Goal: Book appointment/travel/reservation

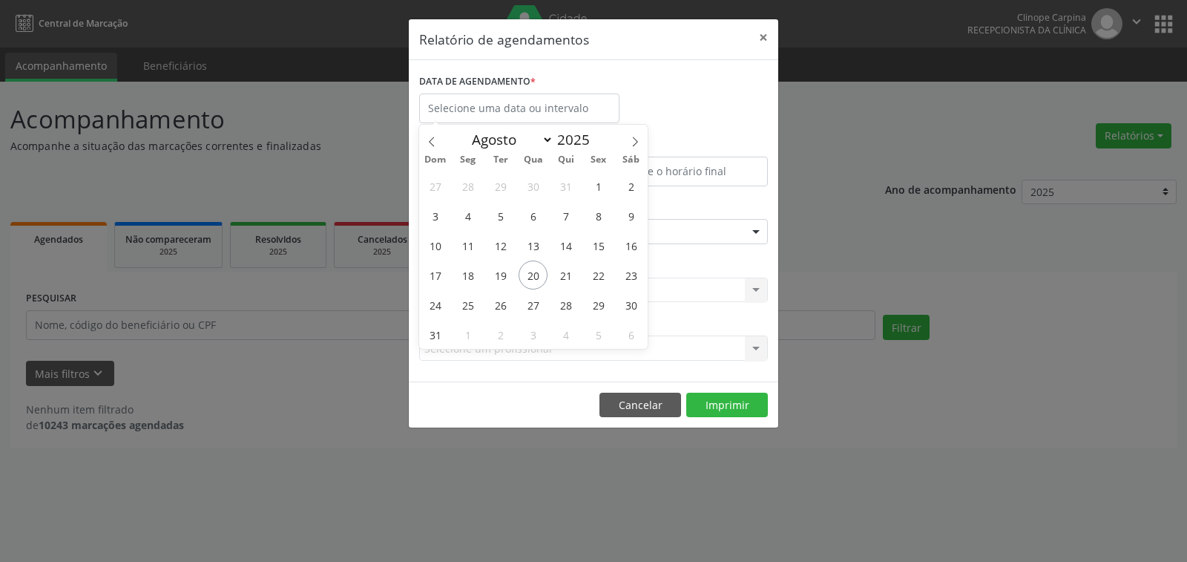
select select "7"
click at [470, 274] on span "18" at bounding box center [467, 274] width 29 height 29
type input "[DATE]"
click at [470, 274] on span "18" at bounding box center [467, 274] width 29 height 29
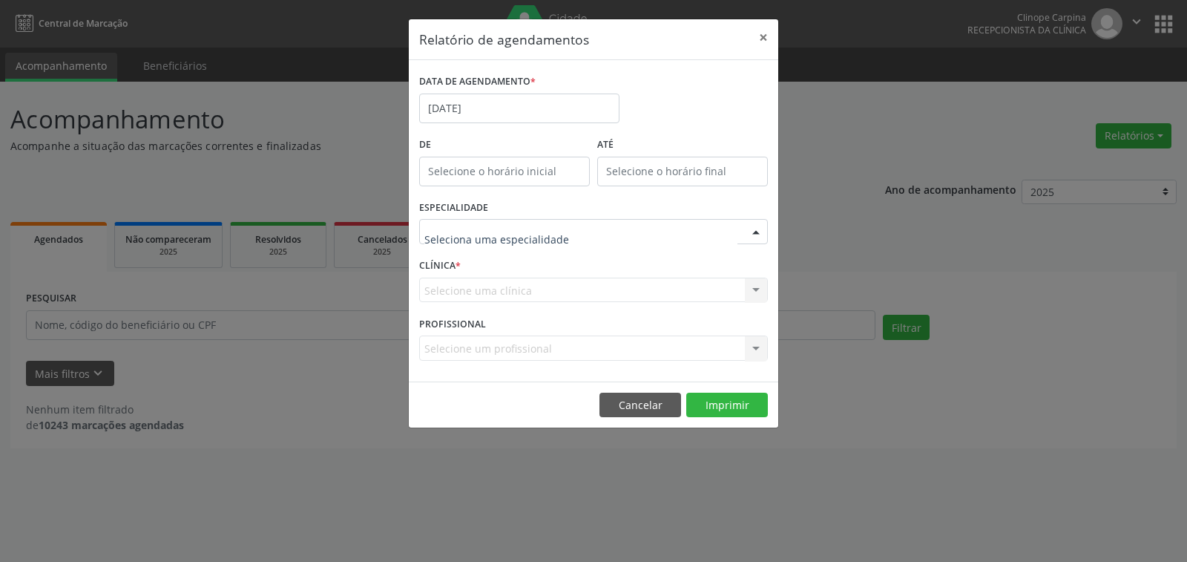
click at [478, 242] on div at bounding box center [593, 231] width 349 height 25
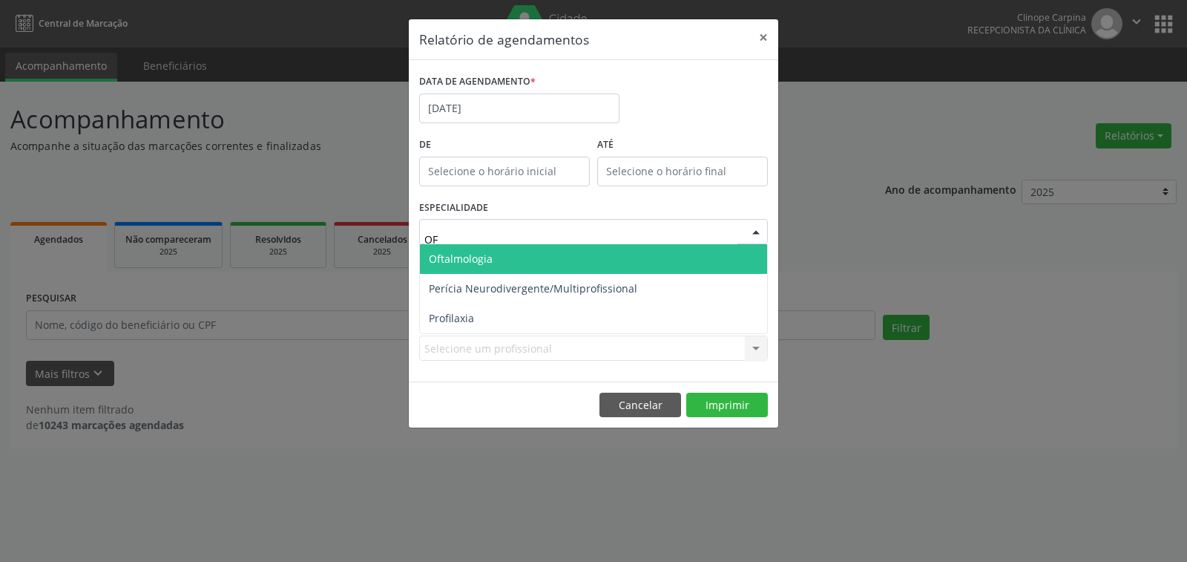
type input "OFT"
click at [482, 258] on span "Oftalmologia" at bounding box center [461, 258] width 64 height 14
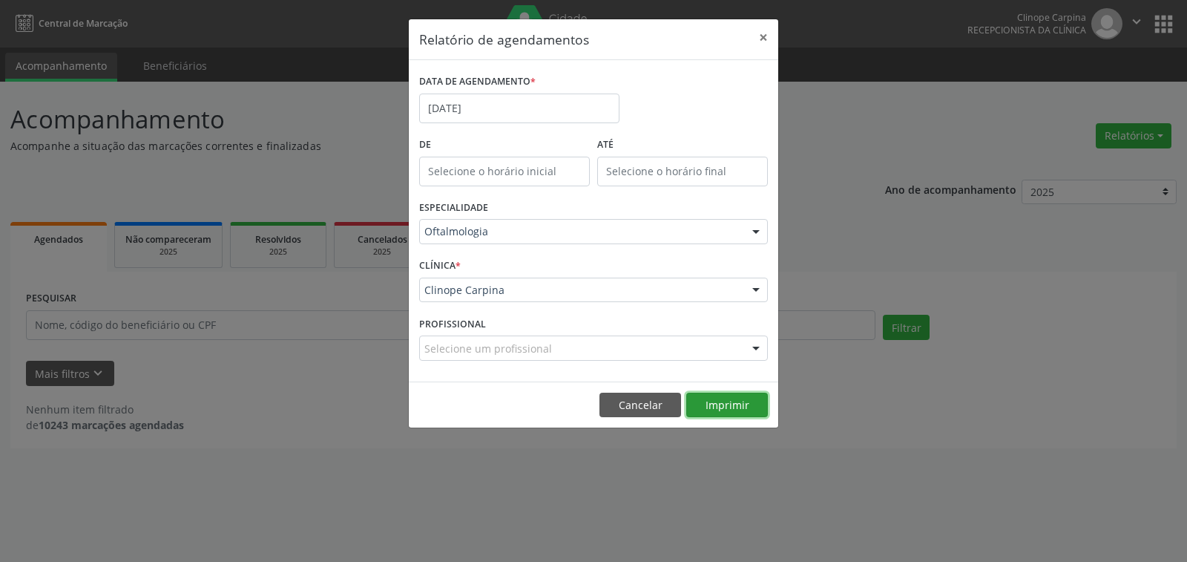
click at [724, 401] on button "Imprimir" at bounding box center [727, 404] width 82 height 25
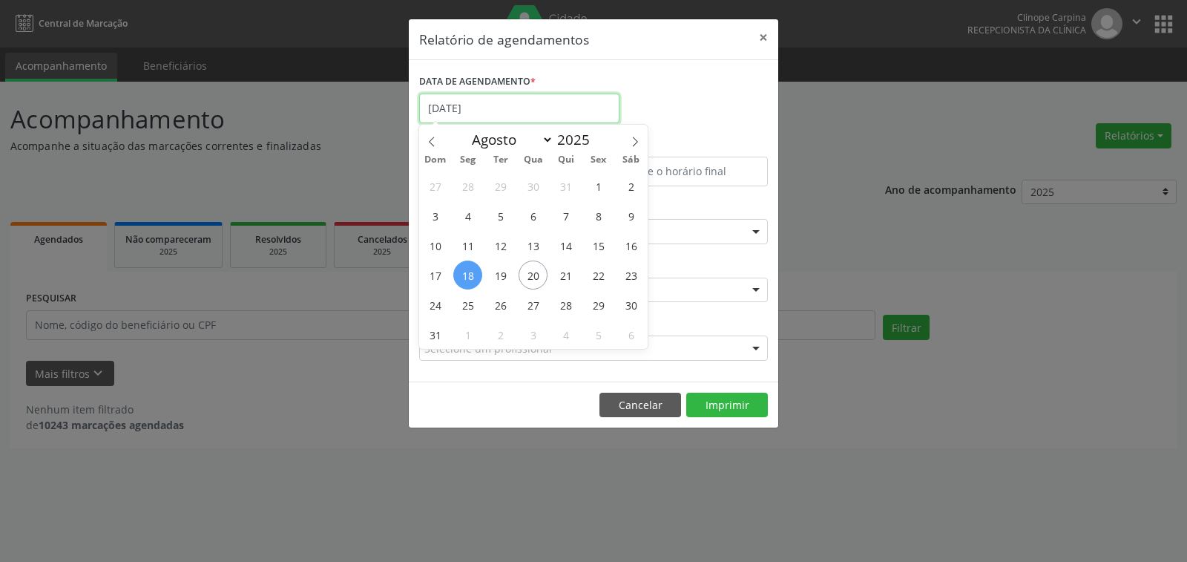
click at [496, 106] on input "[DATE]" at bounding box center [519, 108] width 200 height 30
click at [497, 267] on span "19" at bounding box center [500, 274] width 29 height 29
type input "[DATE]"
click at [497, 267] on span "19" at bounding box center [500, 274] width 29 height 29
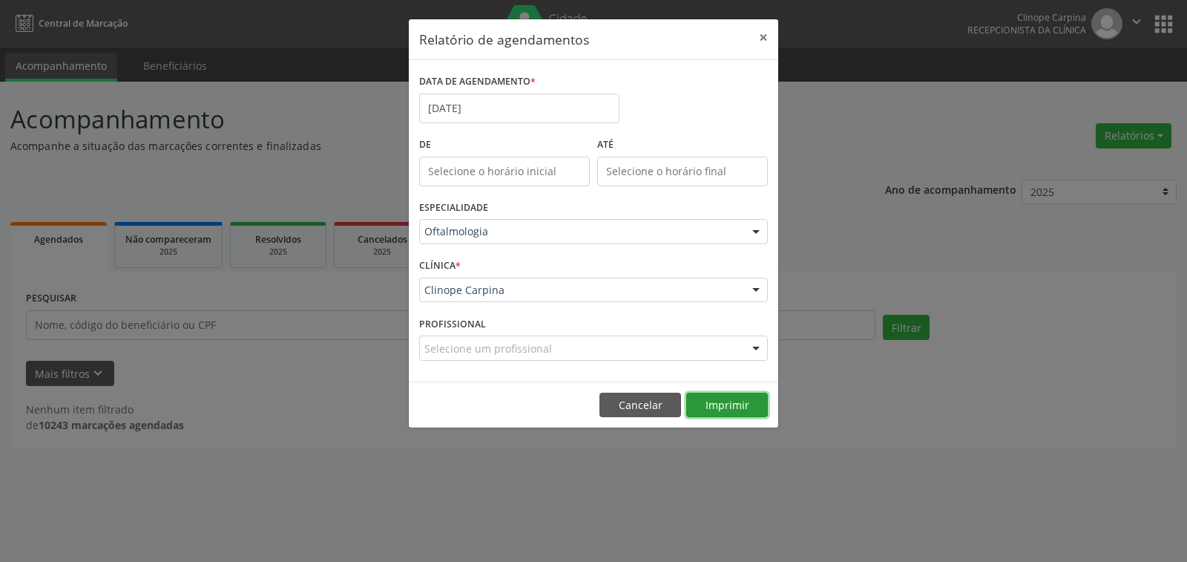
click at [725, 404] on button "Imprimir" at bounding box center [727, 404] width 82 height 25
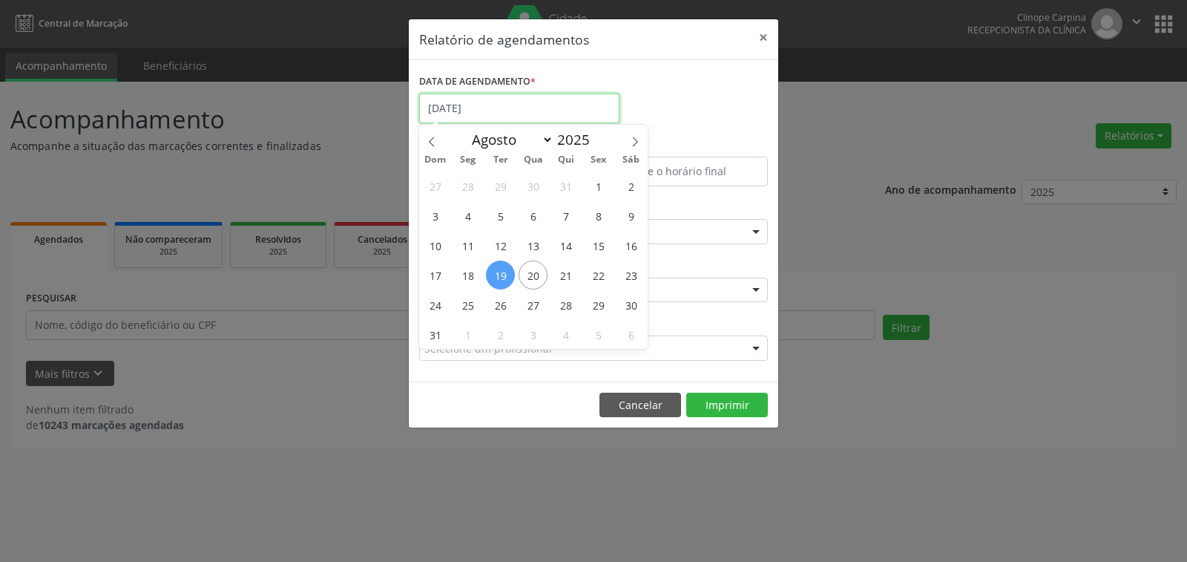
click at [529, 119] on input "[DATE]" at bounding box center [519, 108] width 200 height 30
click at [598, 277] on span "22" at bounding box center [598, 274] width 29 height 29
type input "[DATE]"
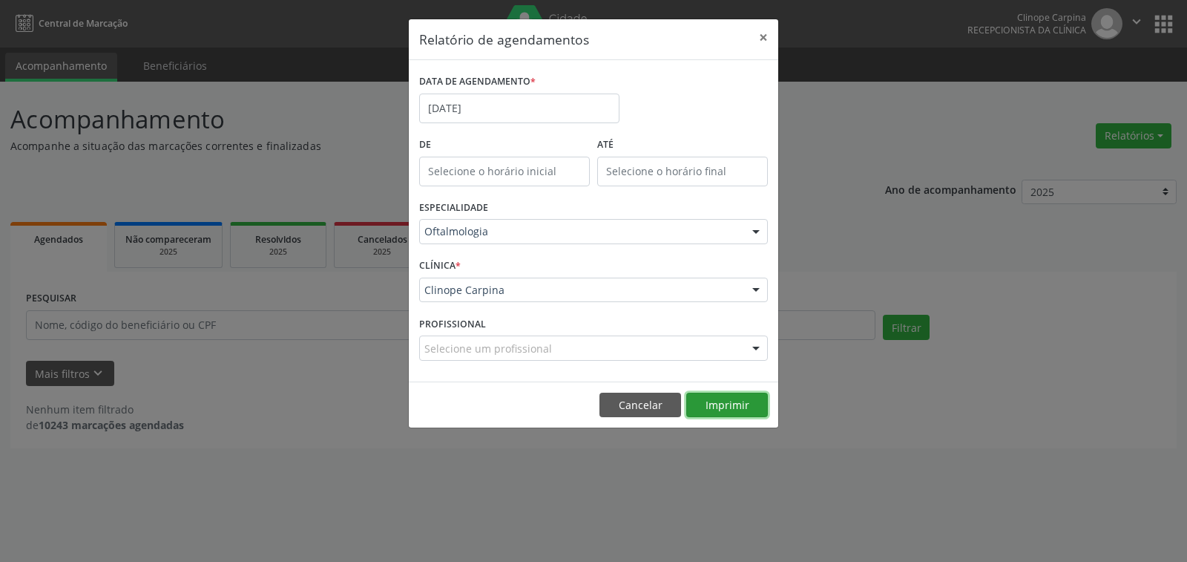
click at [725, 407] on button "Imprimir" at bounding box center [727, 404] width 82 height 25
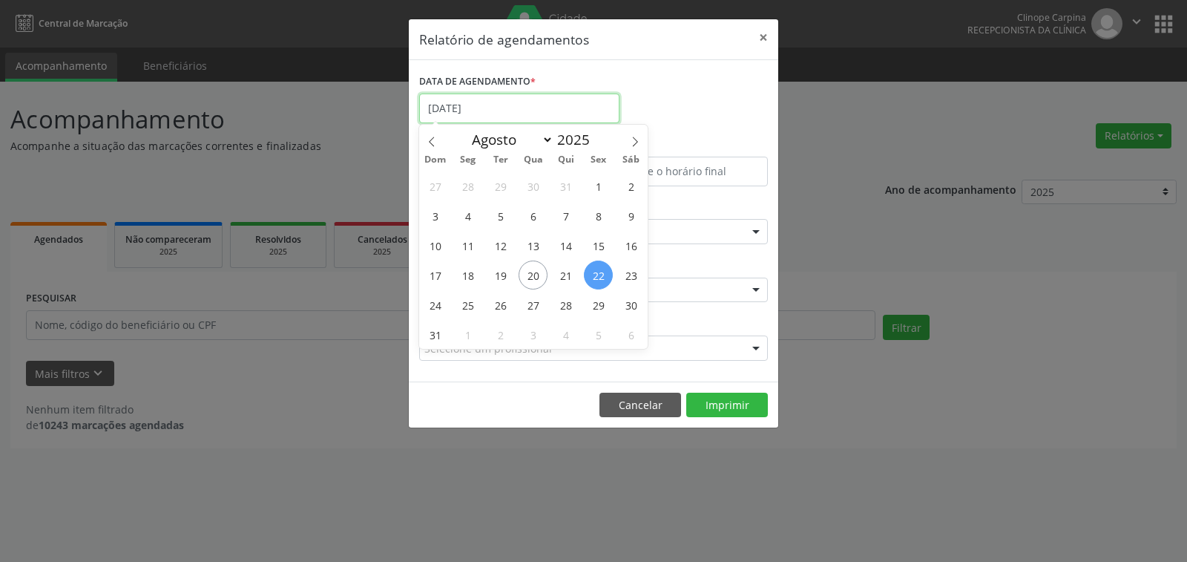
click at [470, 105] on input "[DATE]" at bounding box center [519, 108] width 200 height 30
click at [462, 306] on span "25" at bounding box center [467, 304] width 29 height 29
type input "[DATE]"
click at [462, 306] on span "25" at bounding box center [467, 304] width 29 height 29
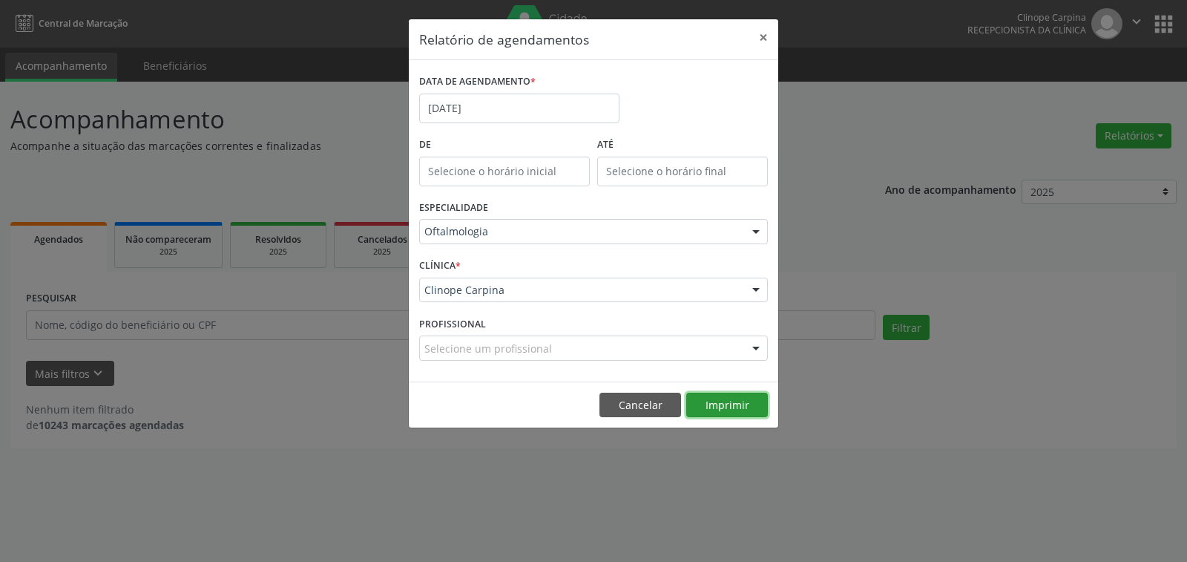
click at [724, 402] on button "Imprimir" at bounding box center [727, 404] width 82 height 25
click at [504, 102] on input "[DATE]" at bounding box center [519, 108] width 200 height 30
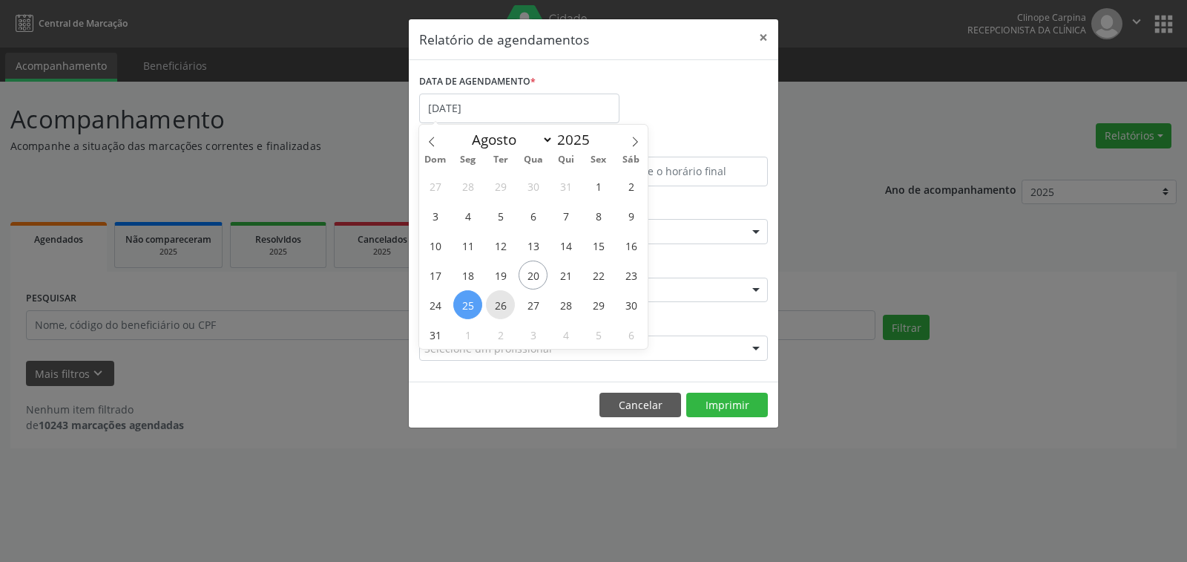
click at [493, 306] on span "26" at bounding box center [500, 304] width 29 height 29
type input "[DATE]"
click at [493, 306] on span "26" at bounding box center [500, 304] width 29 height 29
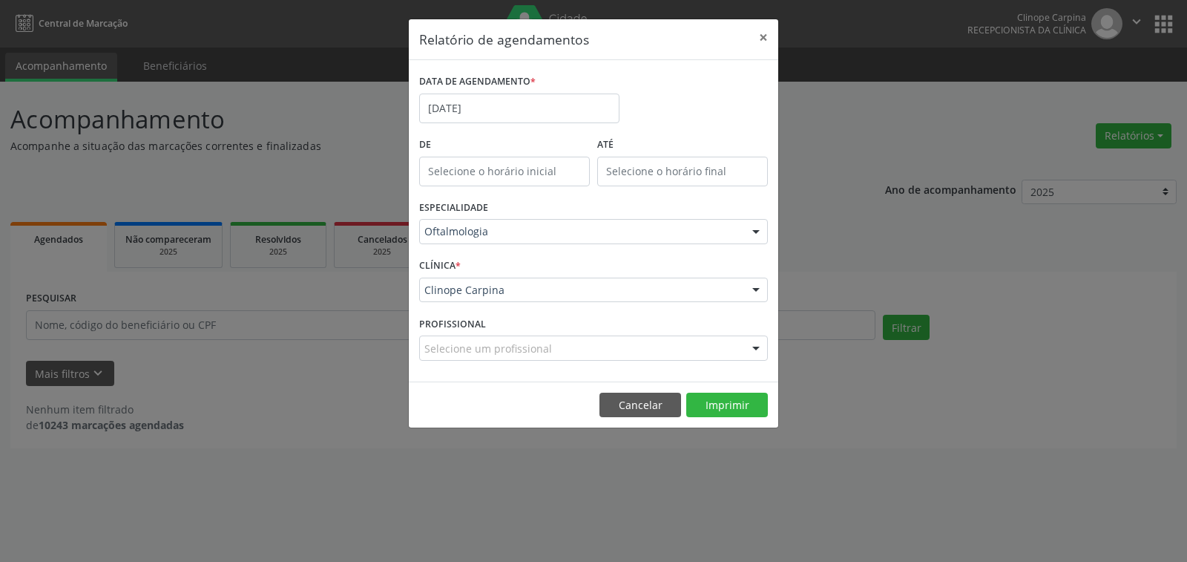
click at [722, 388] on footer "Cancelar Imprimir" at bounding box center [593, 404] width 369 height 47
click at [721, 402] on button "Imprimir" at bounding box center [727, 404] width 82 height 25
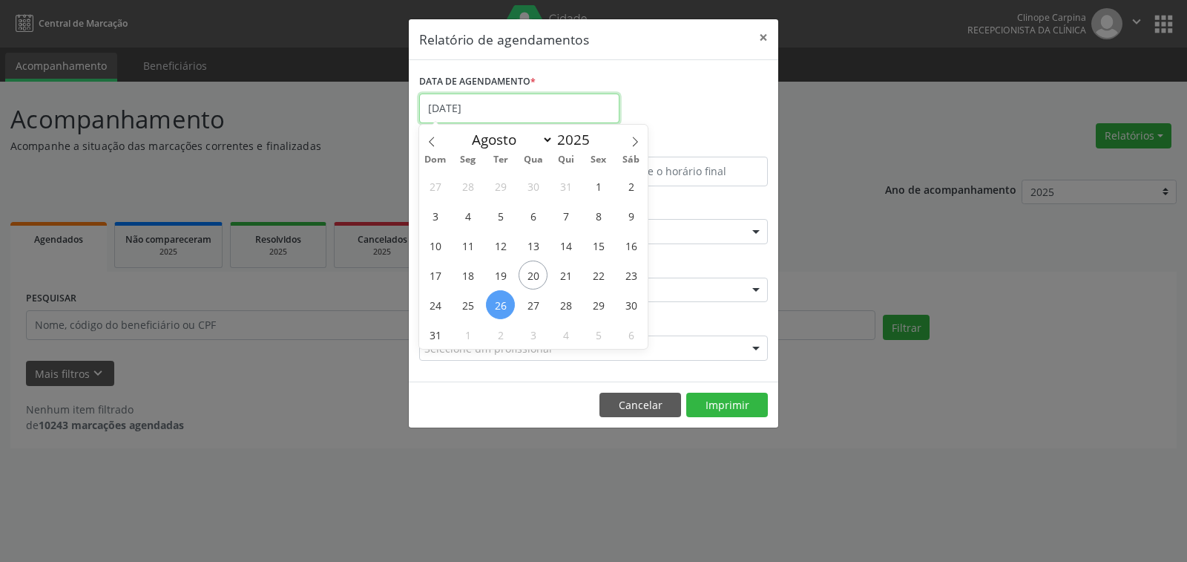
click at [520, 107] on input "[DATE]" at bounding box center [519, 108] width 200 height 30
click at [536, 303] on span "27" at bounding box center [533, 304] width 29 height 29
type input "[DATE]"
click at [536, 303] on span "27" at bounding box center [533, 304] width 29 height 29
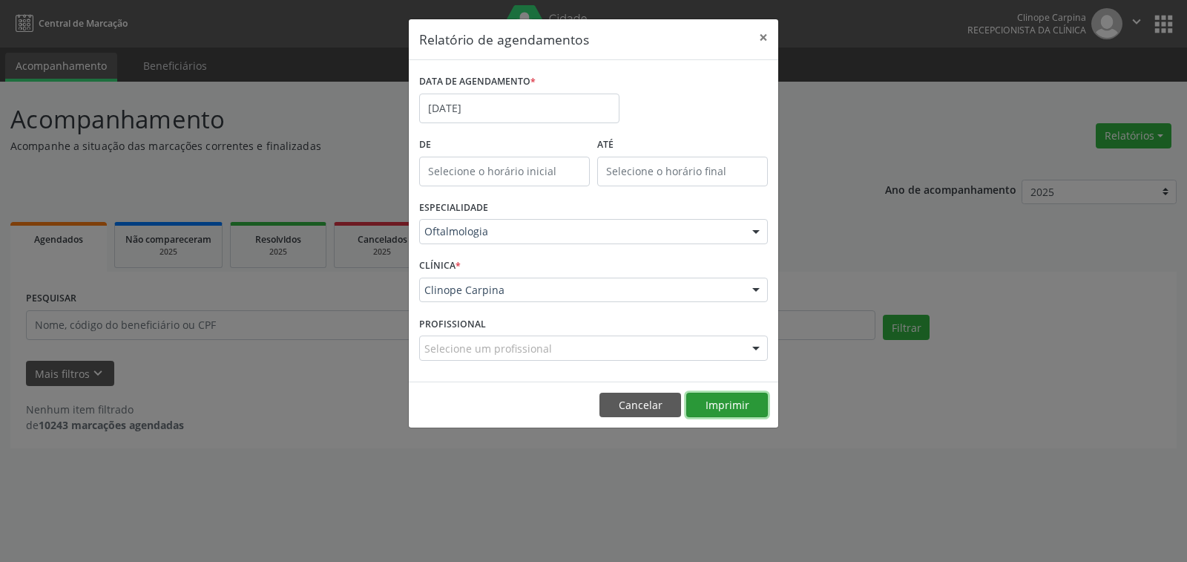
click at [725, 398] on button "Imprimir" at bounding box center [727, 404] width 82 height 25
click at [517, 103] on input "[DATE]" at bounding box center [519, 108] width 200 height 30
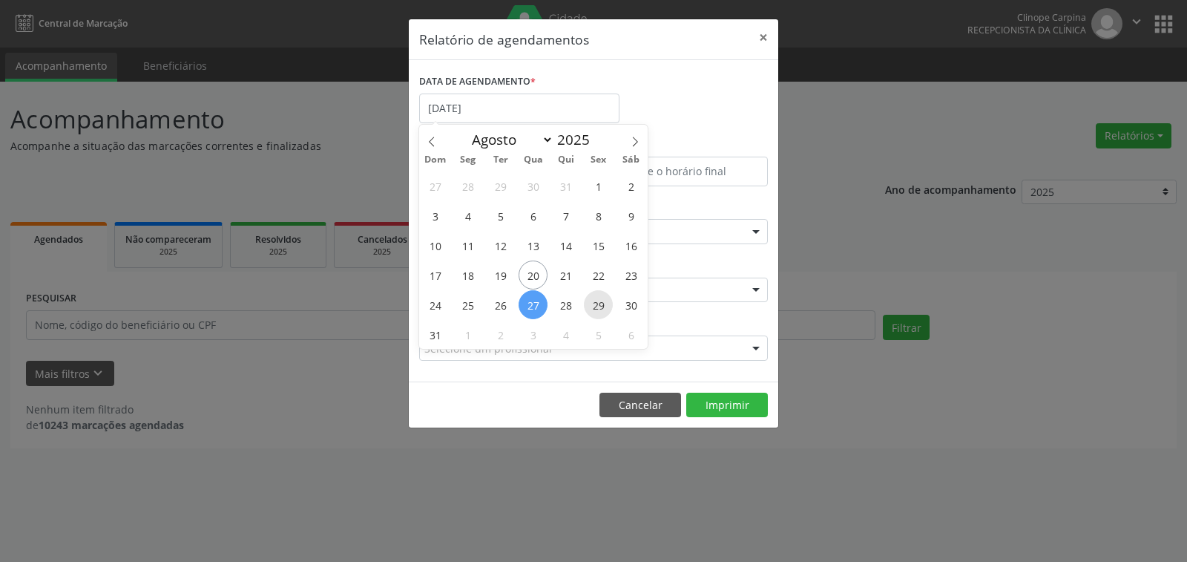
click at [599, 304] on span "29" at bounding box center [598, 304] width 29 height 29
type input "[DATE]"
click at [599, 304] on span "29" at bounding box center [598, 304] width 29 height 29
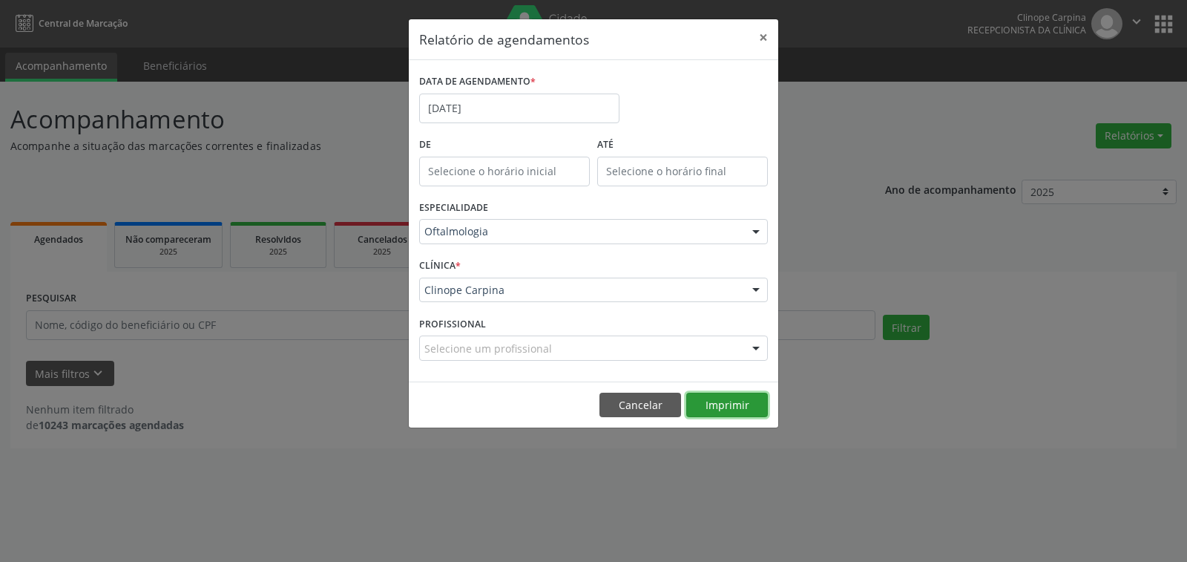
click at [712, 408] on button "Imprimir" at bounding box center [727, 404] width 82 height 25
click at [461, 107] on input "[DATE]" at bounding box center [519, 108] width 200 height 30
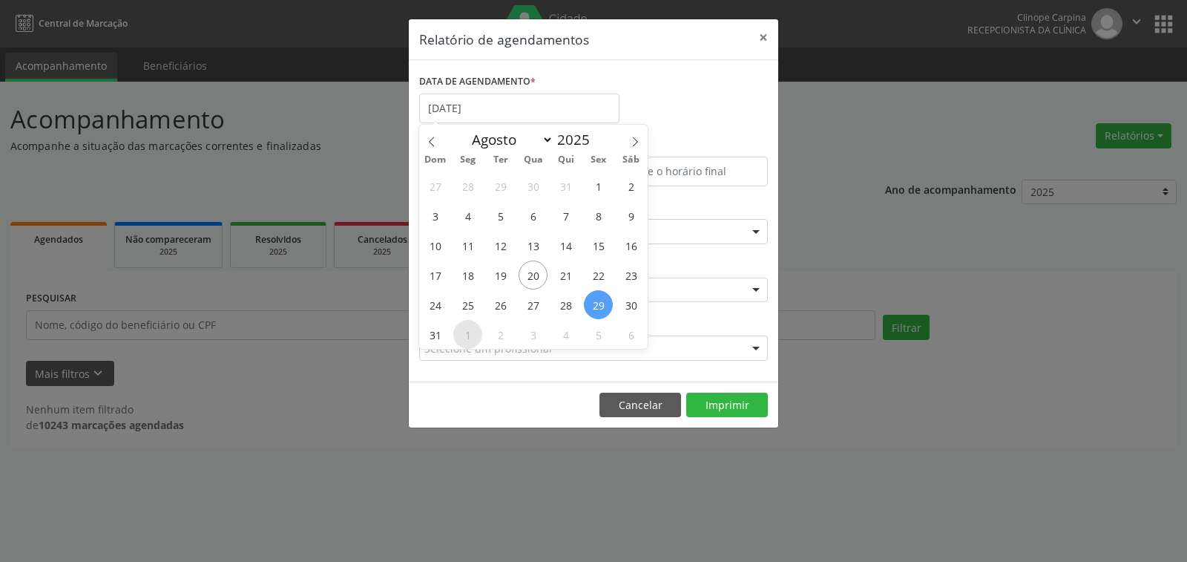
click at [470, 335] on span "1" at bounding box center [467, 334] width 29 height 29
type input "[DATE]"
click at [470, 335] on span "1" at bounding box center [467, 334] width 29 height 29
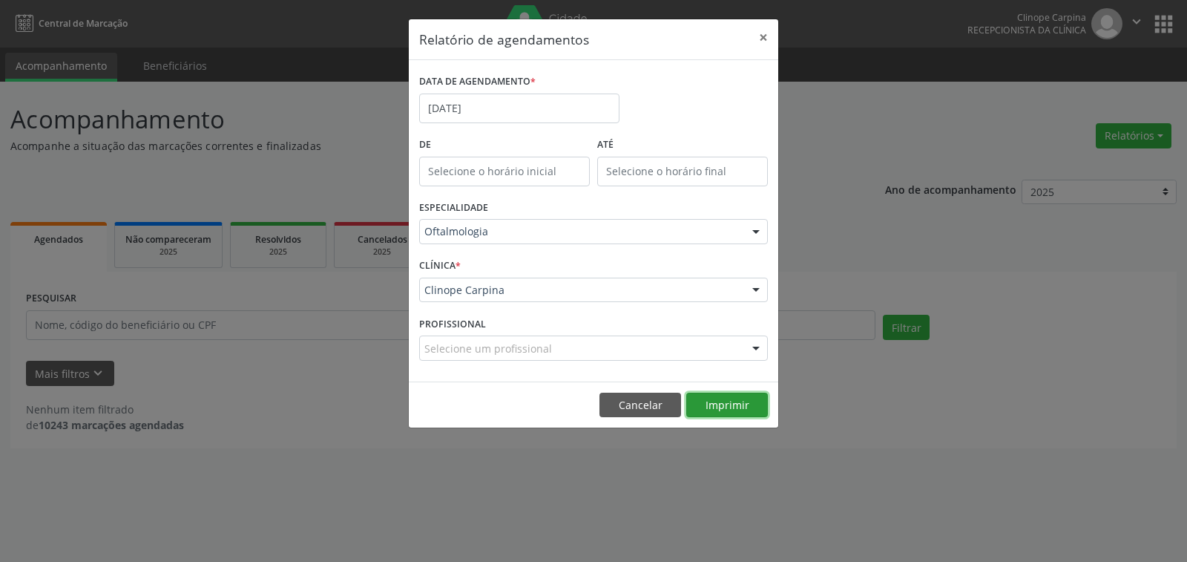
click at [714, 398] on button "Imprimir" at bounding box center [727, 404] width 82 height 25
click at [474, 106] on input "[DATE]" at bounding box center [519, 108] width 200 height 30
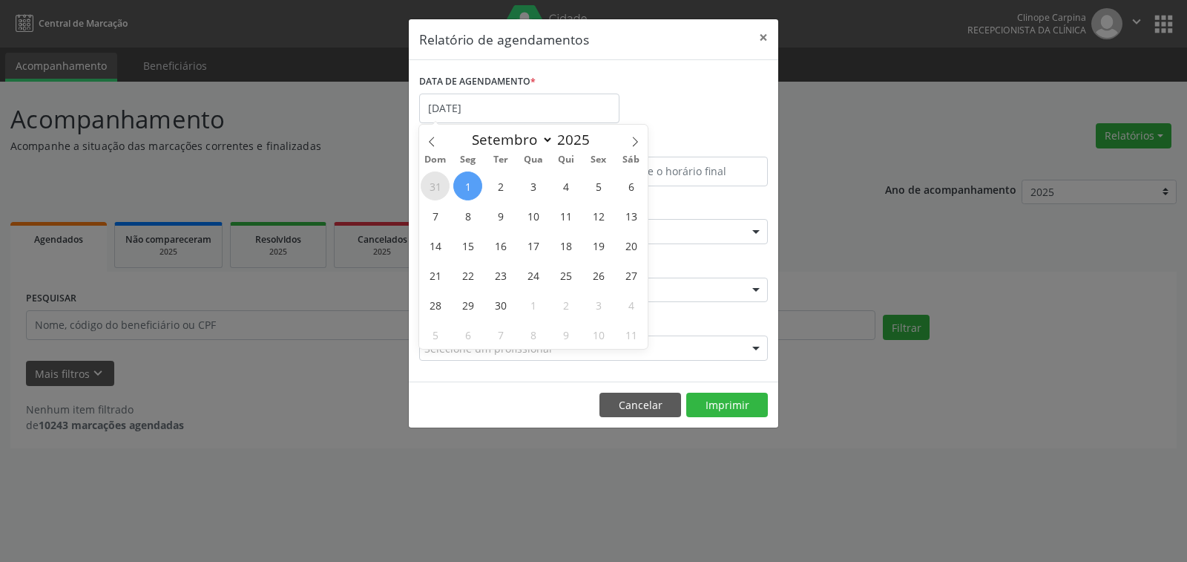
click at [435, 184] on span "31" at bounding box center [435, 185] width 29 height 29
type input "[DATE]"
click at [432, 181] on span "31" at bounding box center [435, 185] width 29 height 29
select select "7"
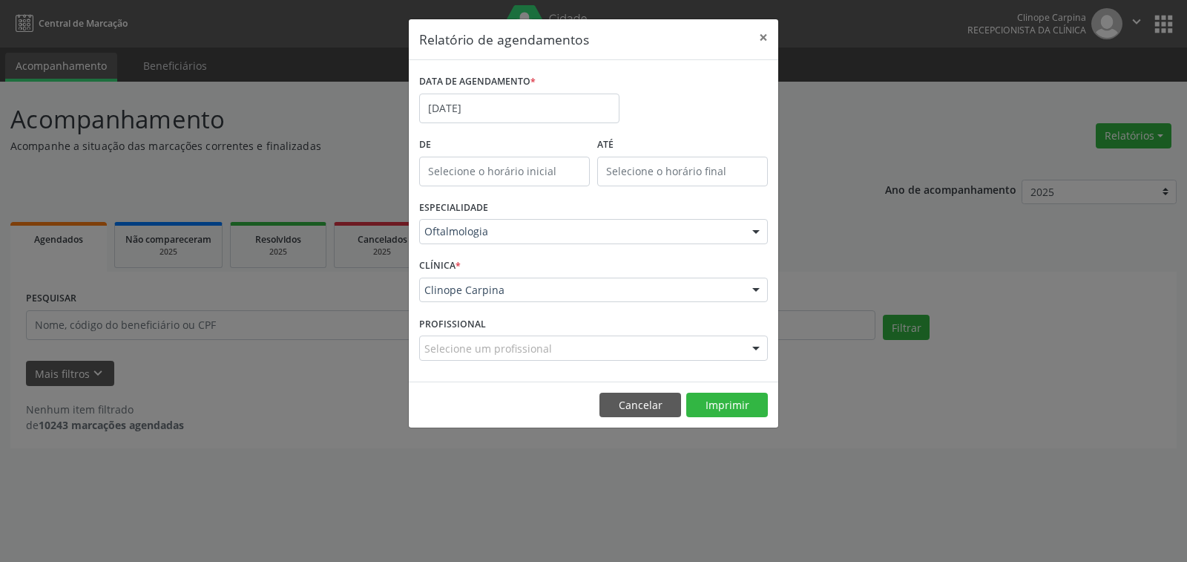
click at [432, 181] on input "text" at bounding box center [504, 172] width 171 height 30
type input "12:00"
click at [470, 114] on input "[DATE]" at bounding box center [519, 108] width 200 height 30
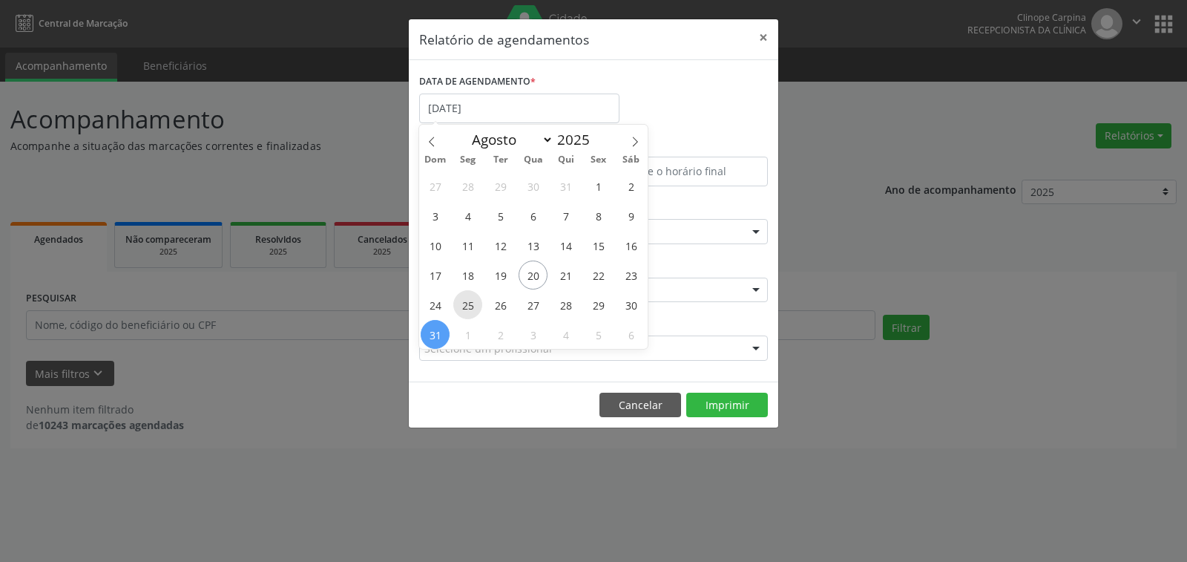
click at [467, 300] on span "25" at bounding box center [467, 304] width 29 height 29
type input "[DATE]"
click at [467, 300] on span "25" at bounding box center [467, 304] width 29 height 29
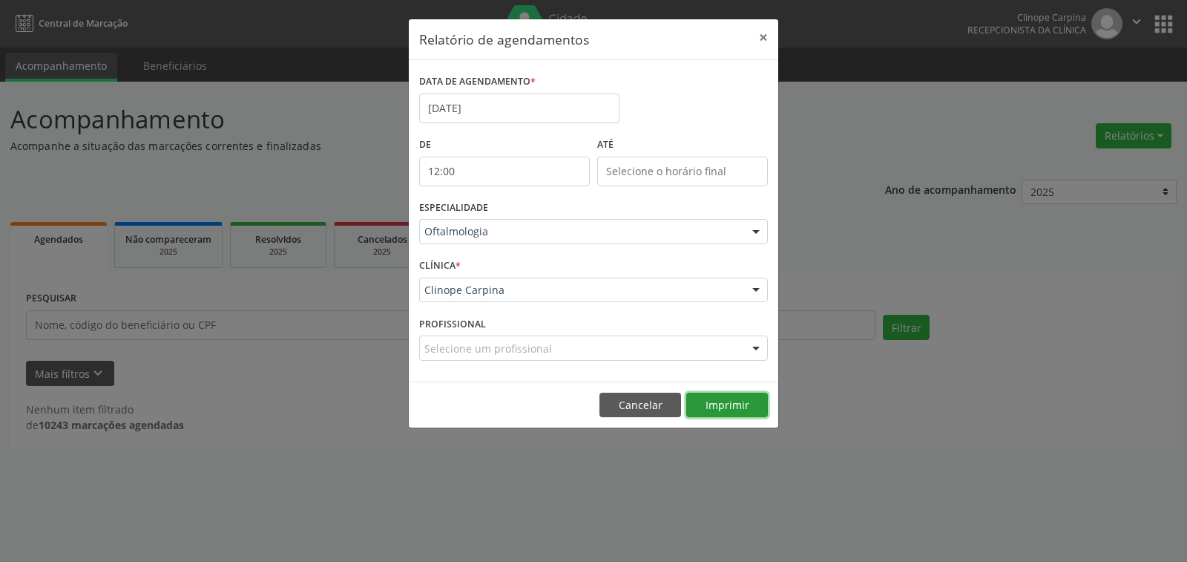
click at [720, 403] on button "Imprimir" at bounding box center [727, 404] width 82 height 25
click at [478, 114] on input "[DATE]" at bounding box center [519, 108] width 200 height 30
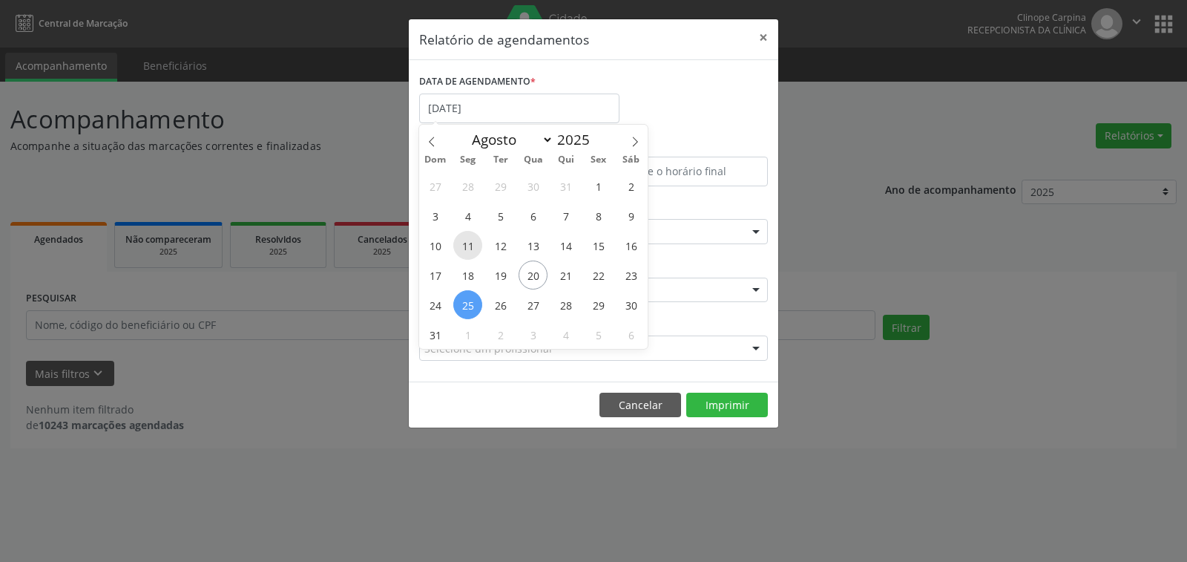
click at [466, 243] on span "11" at bounding box center [467, 245] width 29 height 29
type input "[DATE]"
click at [466, 243] on span "11" at bounding box center [467, 245] width 29 height 29
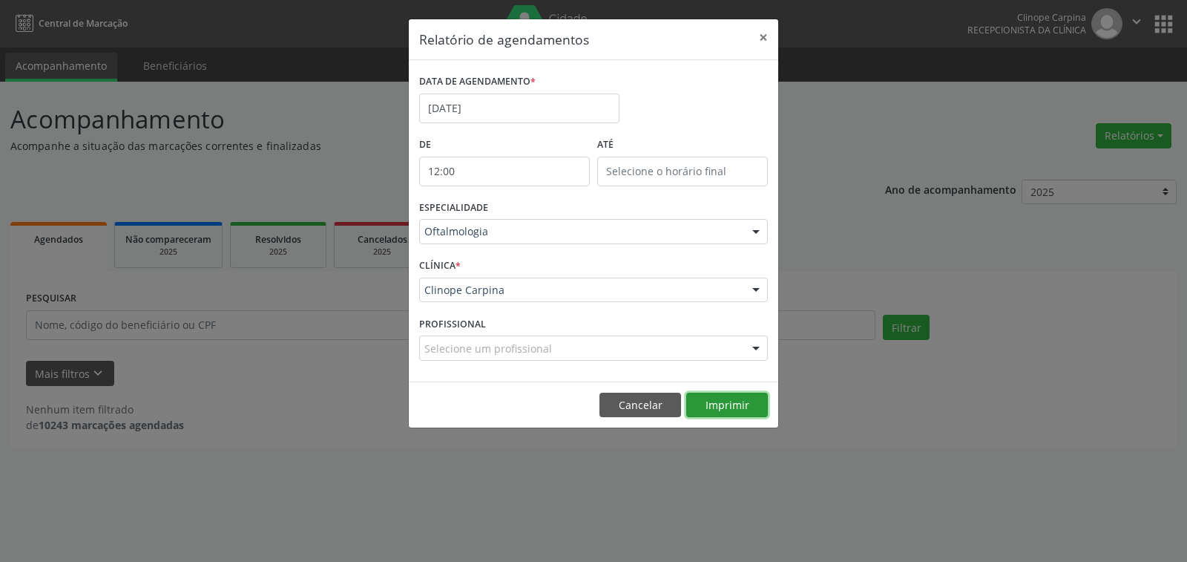
click at [708, 404] on button "Imprimir" at bounding box center [727, 404] width 82 height 25
click at [472, 105] on input "[DATE]" at bounding box center [519, 108] width 200 height 30
click at [763, 37] on button "×" at bounding box center [763, 37] width 30 height 36
